Goal: Information Seeking & Learning: Learn about a topic

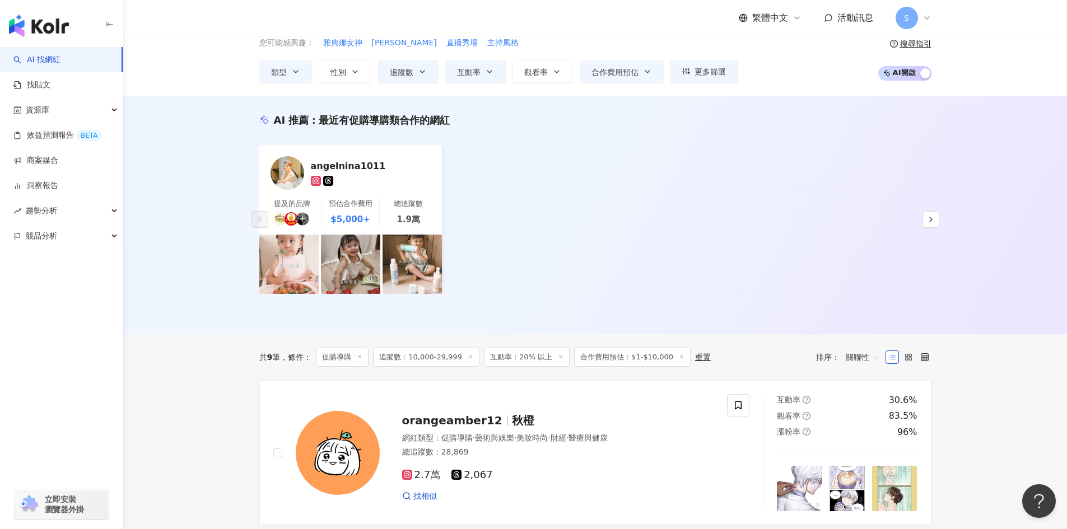
scroll to position [50, 0]
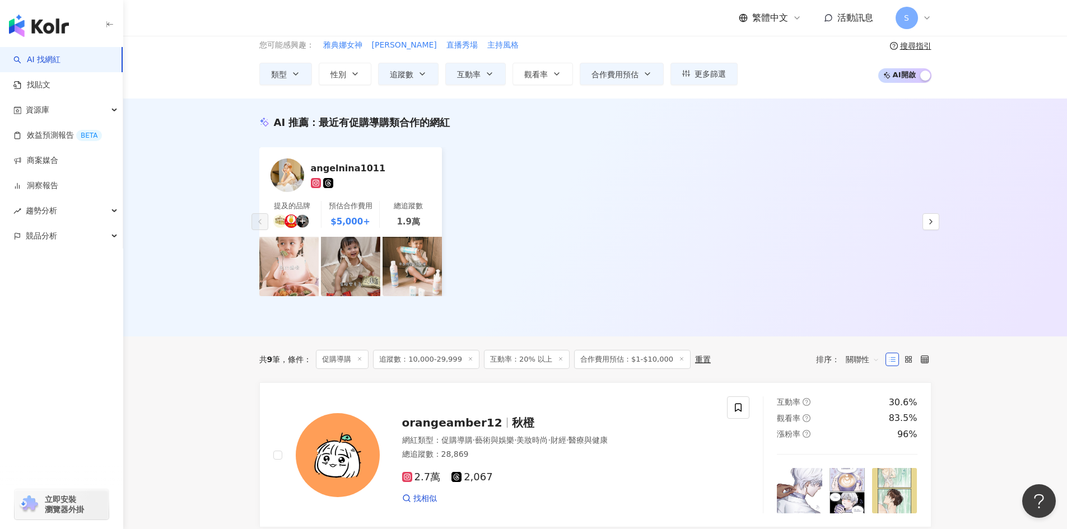
click at [61, 54] on link "AI 找網紅" at bounding box center [36, 59] width 47 height 11
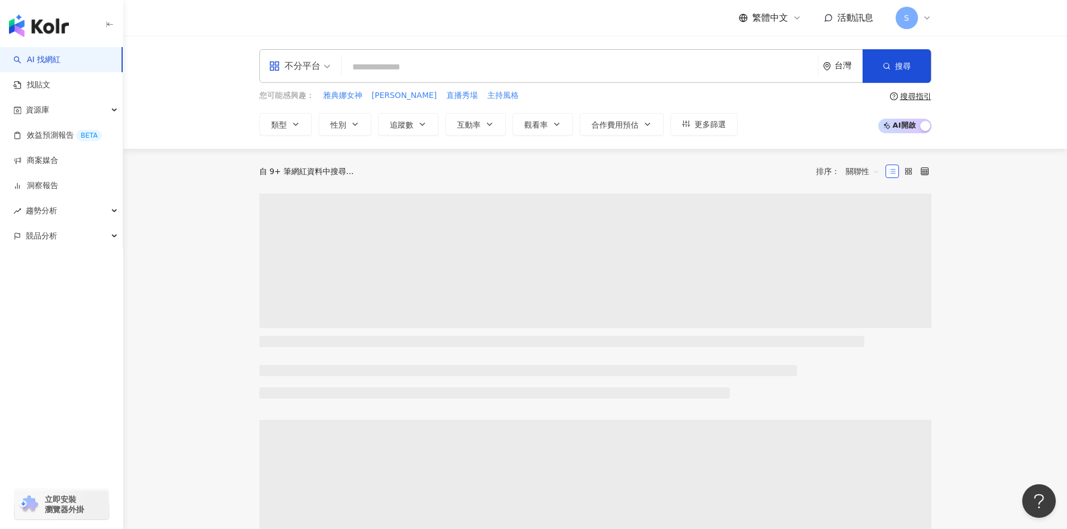
click at [503, 69] on input "search" at bounding box center [579, 67] width 467 height 21
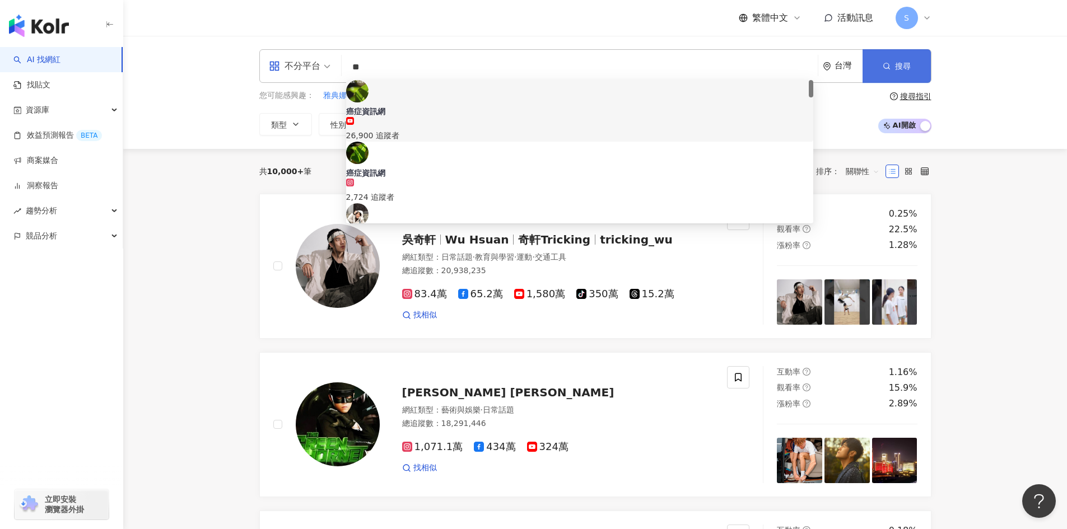
type input "**"
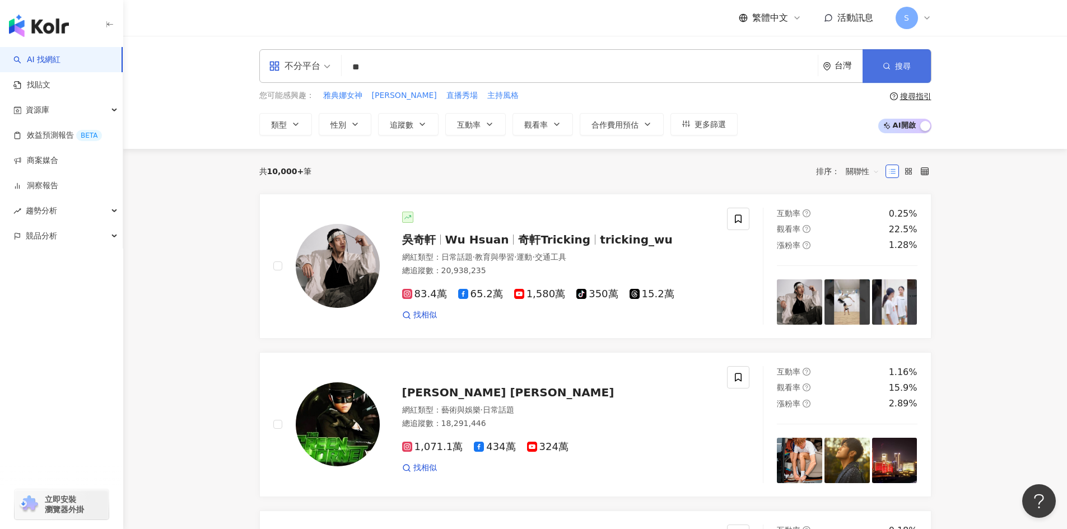
click at [878, 55] on button "搜尋" at bounding box center [897, 66] width 68 height 34
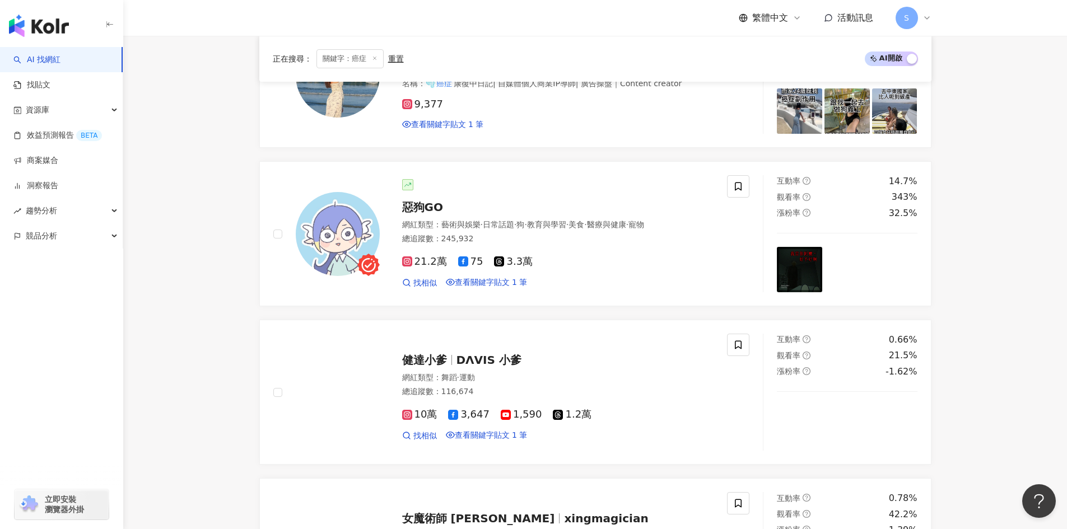
scroll to position [886, 0]
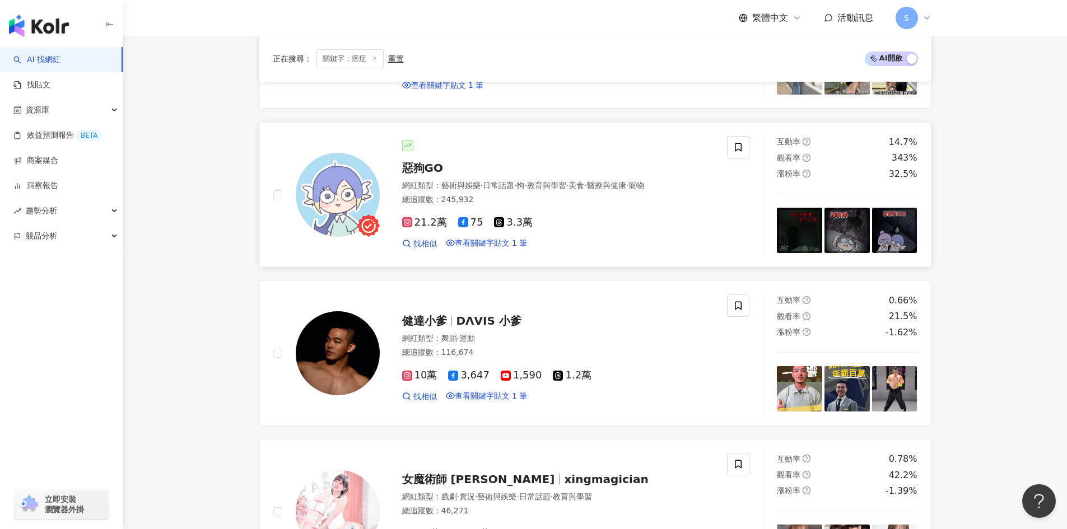
click at [548, 206] on div "總追蹤數 ： 245,932" at bounding box center [558, 199] width 312 height 11
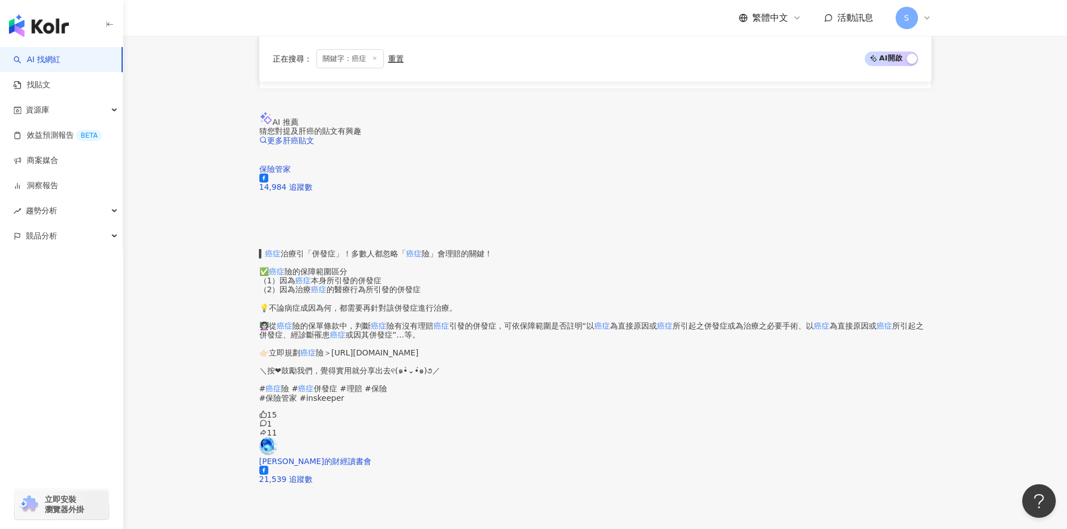
scroll to position [2106, 0]
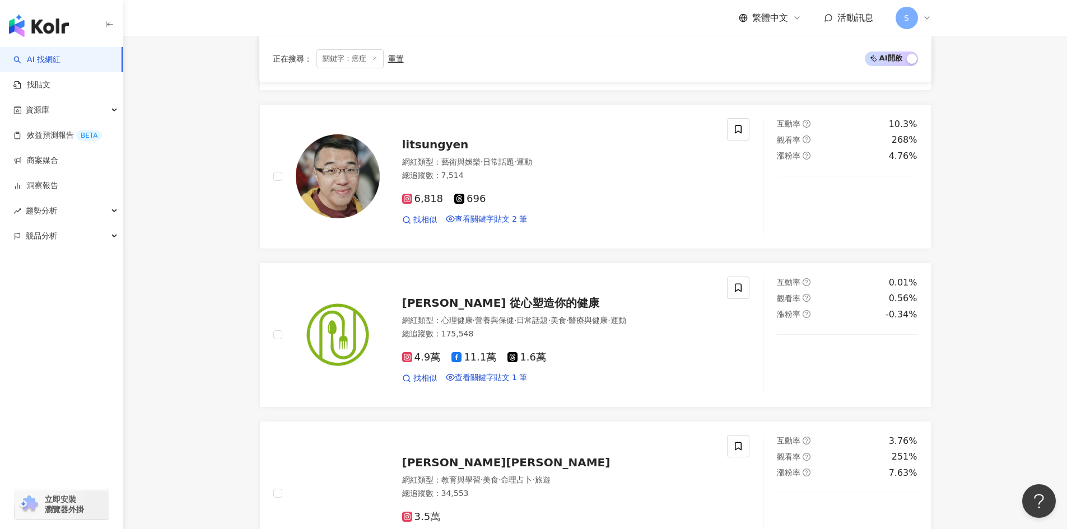
scroll to position [269, 0]
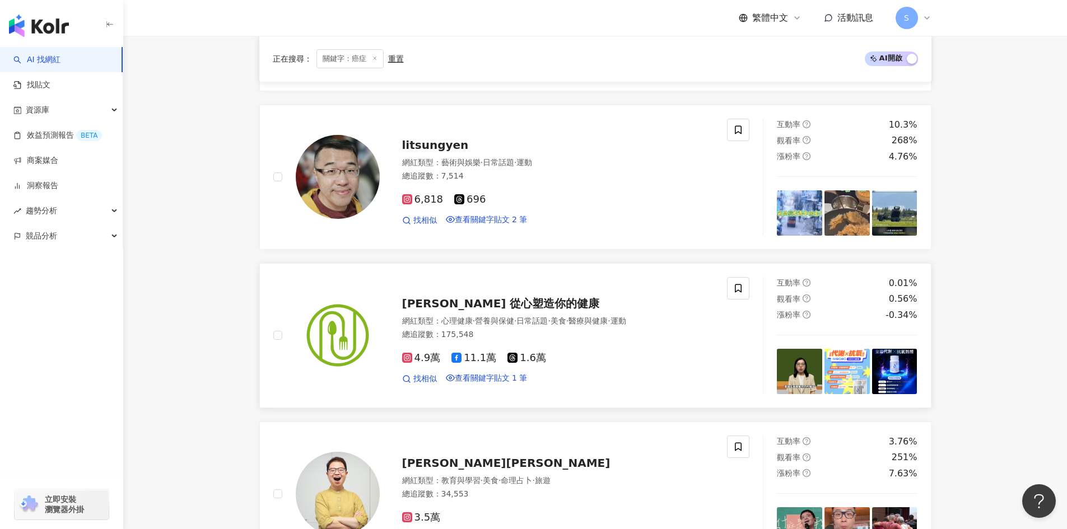
click at [495, 310] on span "NISORO 從心塑造你的健康" at bounding box center [501, 303] width 198 height 13
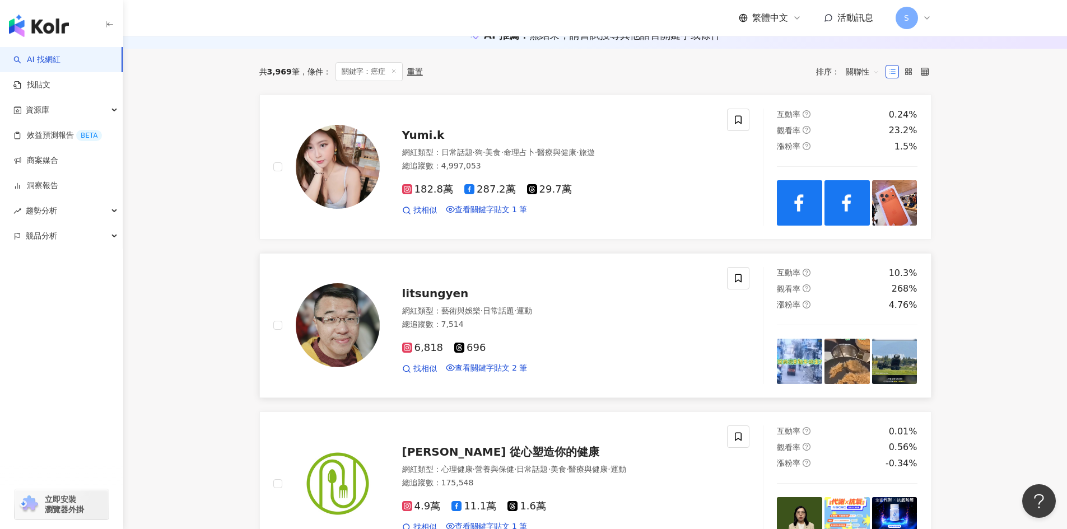
scroll to position [101, 0]
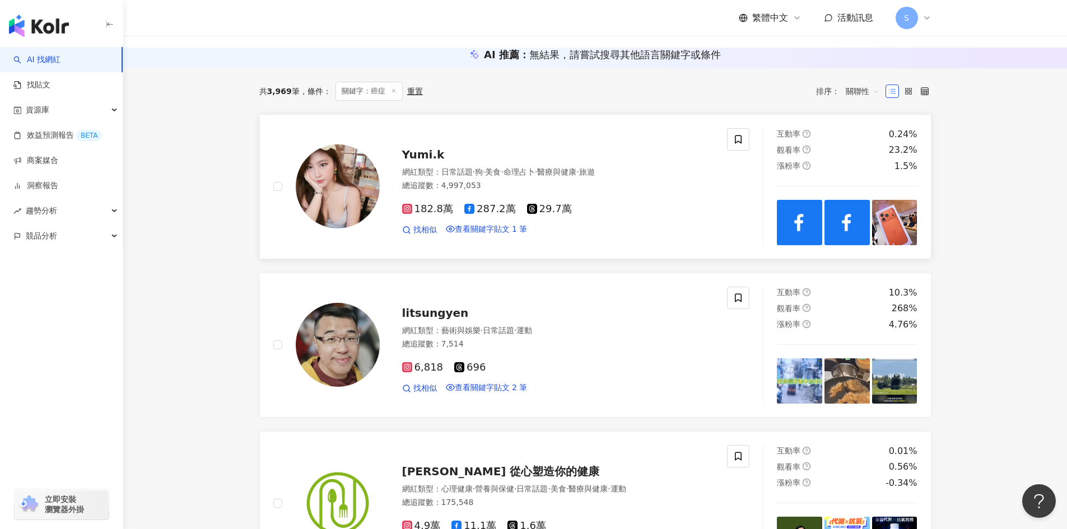
click at [404, 195] on div "Yumi.k 網紅類型 ： 日常話題 · 狗 · 美食 · 命理占卜 · 醫療與健康 · 旅遊 總追蹤數 ： 4,997,053 182.8萬 287.2萬 …" at bounding box center [547, 187] width 334 height 98
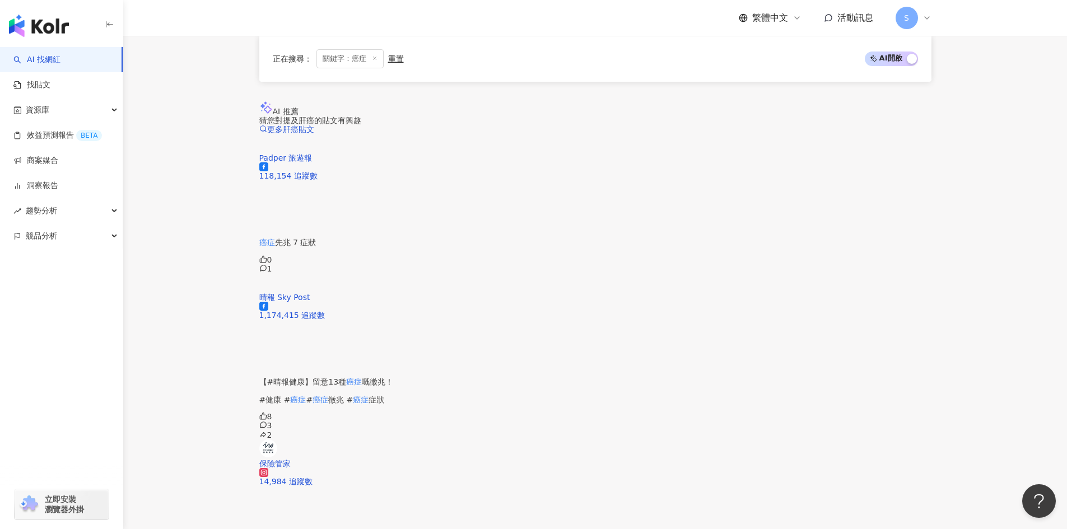
scroll to position [2062, 0]
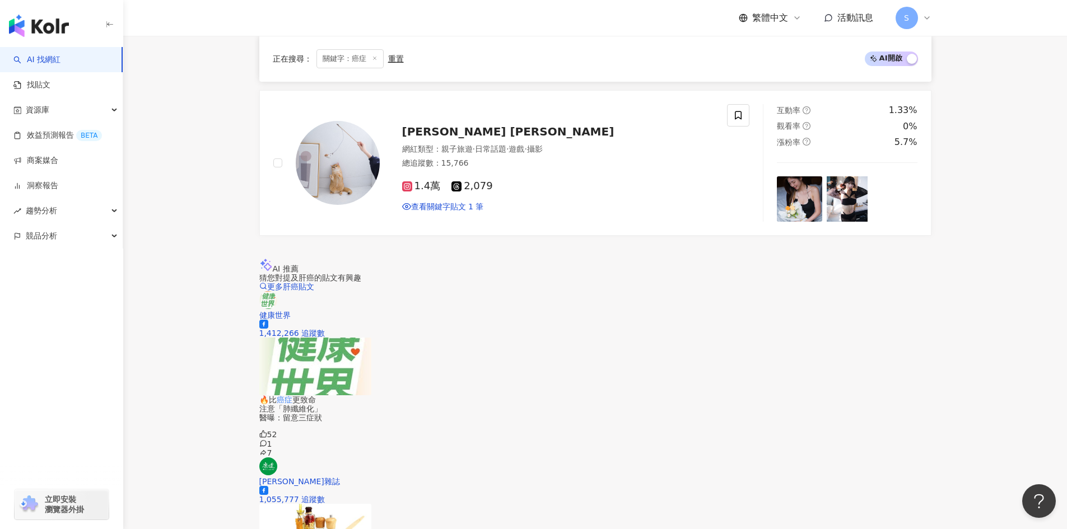
scroll to position [2015, 0]
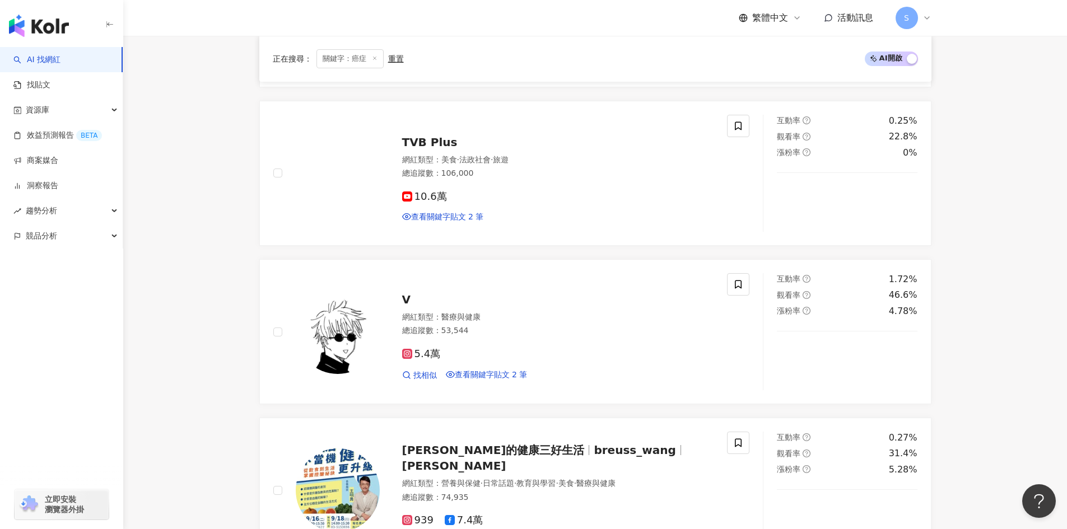
scroll to position [1543, 0]
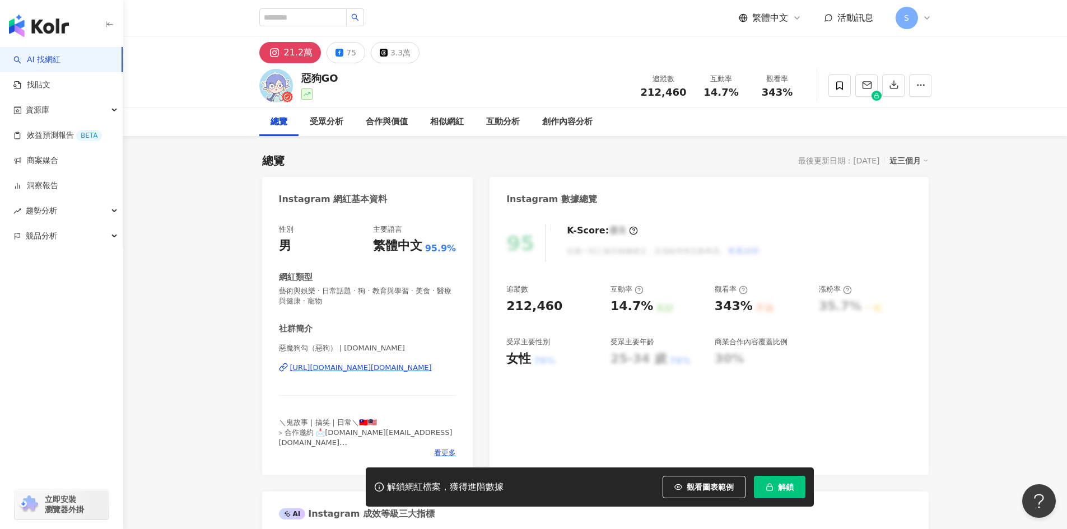
click at [397, 368] on div "https://www.instagram.com/619demon.dog/" at bounding box center [361, 368] width 142 height 10
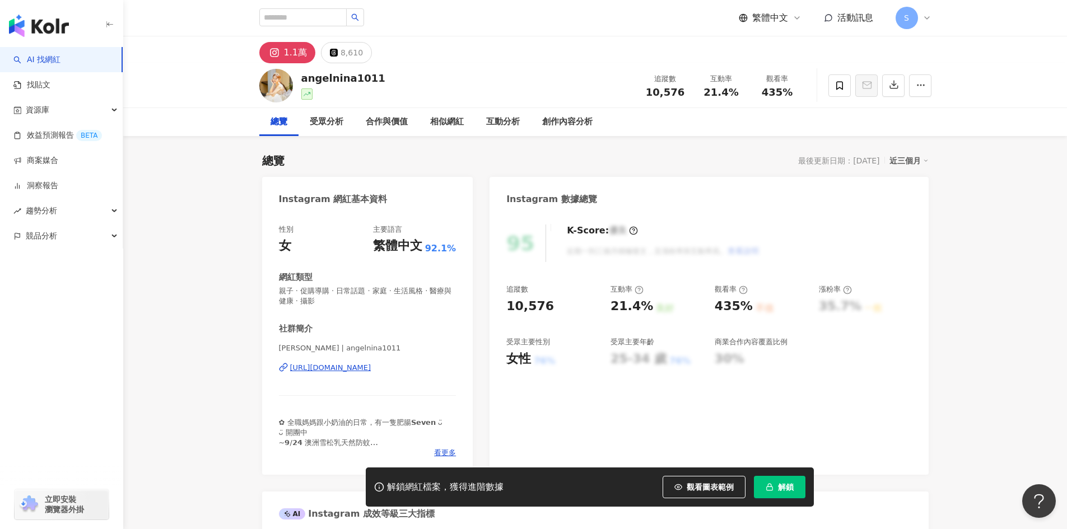
click at [371, 370] on div "https://www.instagram.com/angelnina1011/" at bounding box center [330, 368] width 81 height 10
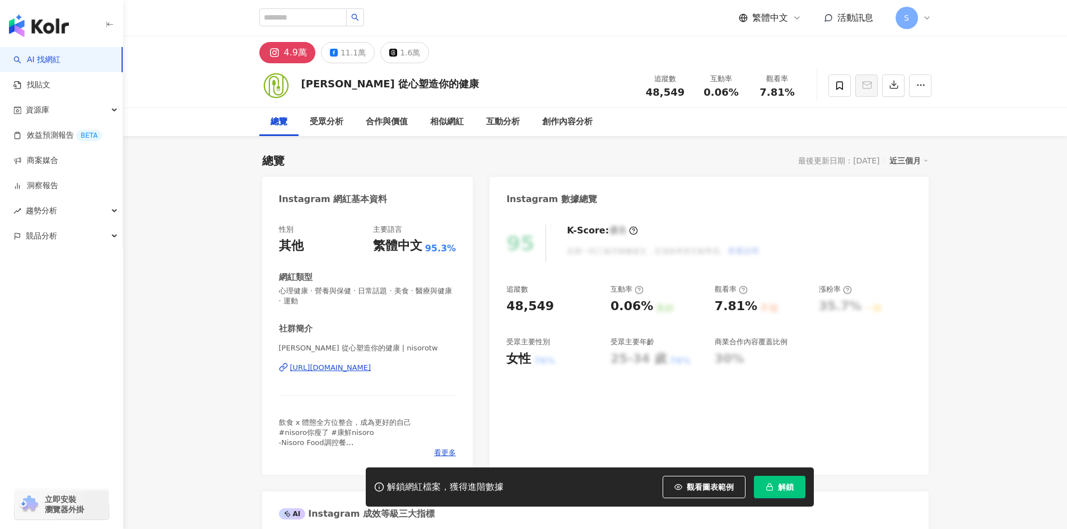
click at [364, 371] on div "https://www.instagram.com/nisorotw/" at bounding box center [330, 368] width 81 height 10
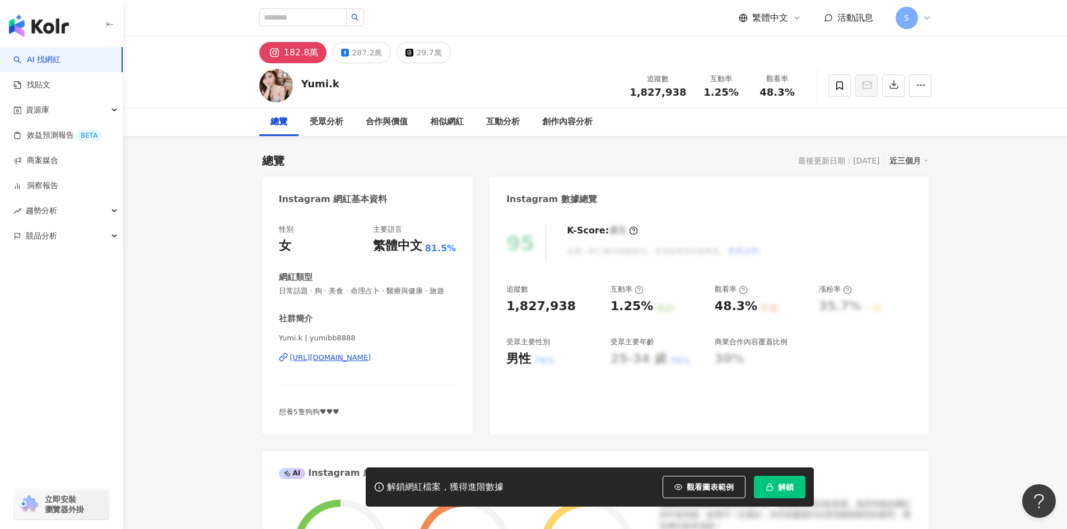
drag, startPoint x: 548, startPoint y: 243, endPoint x: 350, endPoint y: 365, distance: 233.7
click at [350, 363] on div "[URL][DOMAIN_NAME]" at bounding box center [330, 358] width 81 height 10
